Goal: Transaction & Acquisition: Purchase product/service

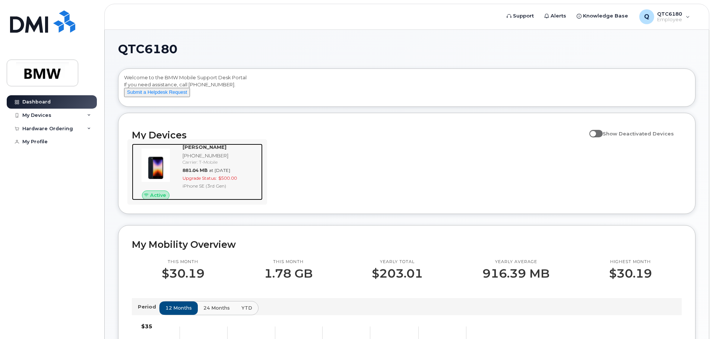
click at [200, 181] on span "Upgrade Status:" at bounding box center [199, 178] width 34 height 6
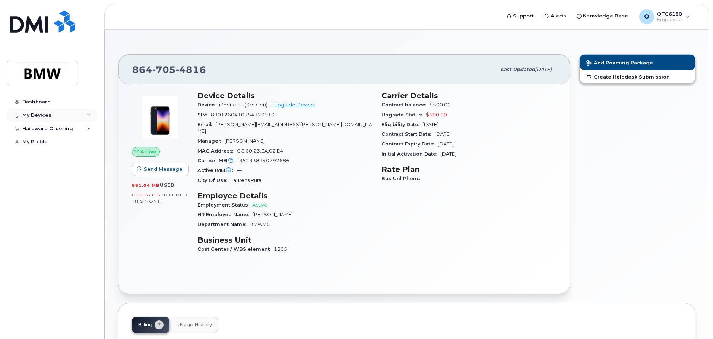
click at [51, 112] on div "My Devices" at bounding box center [52, 115] width 90 height 13
click at [51, 131] on div "Hardware Ordering" at bounding box center [47, 129] width 51 height 6
click at [298, 105] on link "+ Upgrade Device" at bounding box center [292, 105] width 44 height 6
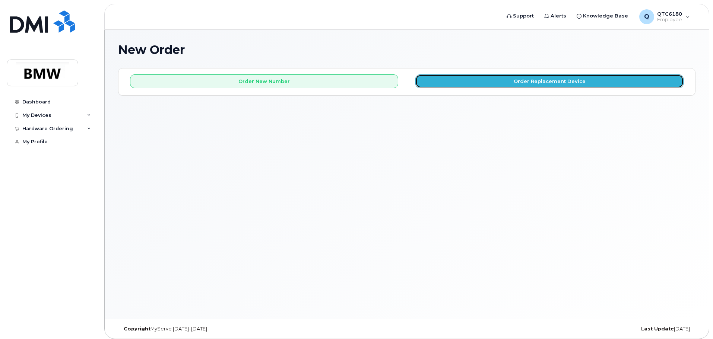
click at [536, 84] on button "Order Replacement Device" at bounding box center [549, 81] width 268 height 14
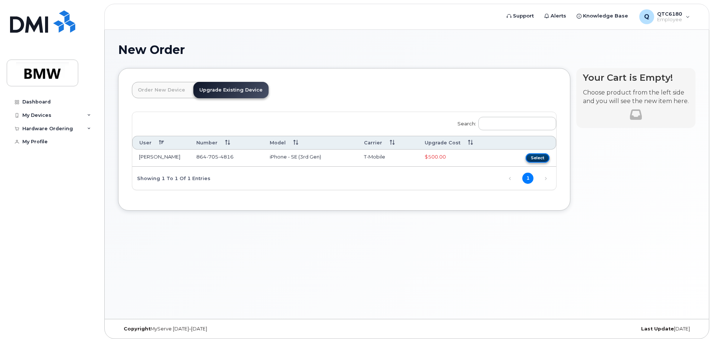
click at [540, 159] on button "Select" at bounding box center [538, 157] width 24 height 9
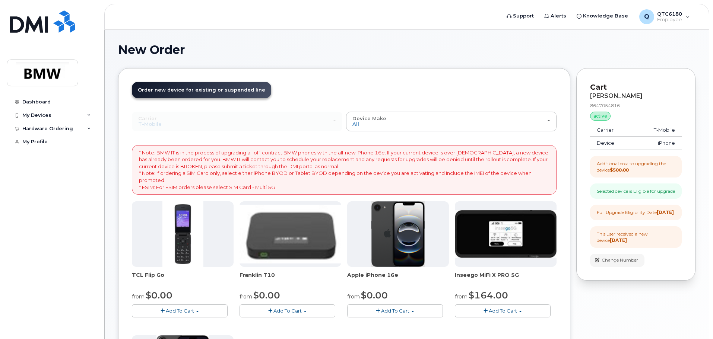
scroll to position [210, 0]
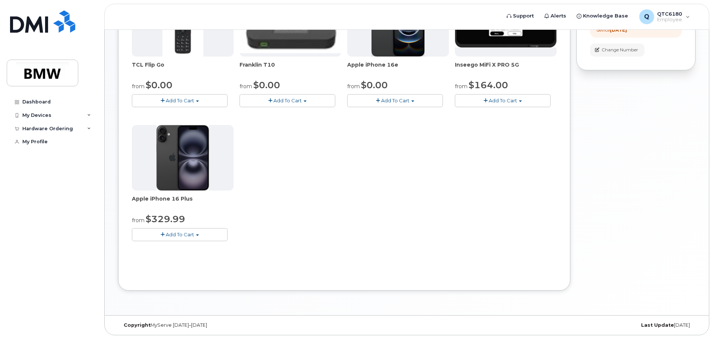
click at [199, 232] on button "Add To Cart" at bounding box center [180, 234] width 96 height 13
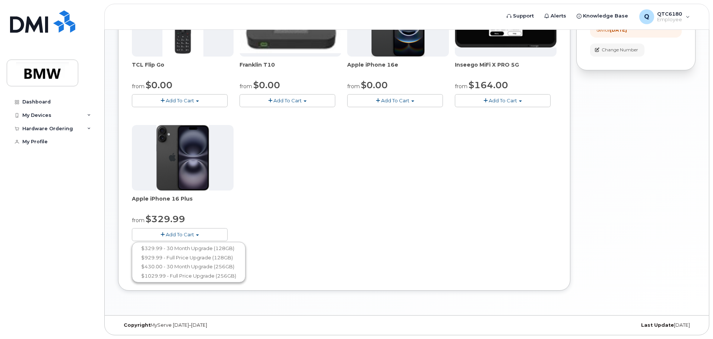
click at [257, 198] on div "TCL Flip Go from $0.00 Add To Cart $0.00 - 30 month Upgrade $96.00 - Full Price…" at bounding box center [344, 122] width 425 height 262
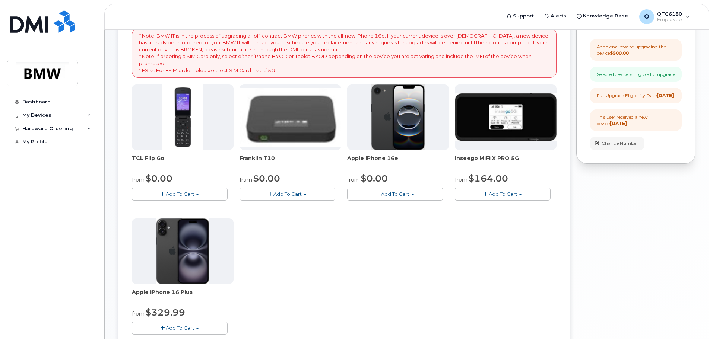
scroll to position [0, 0]
